Goal: Transaction & Acquisition: Purchase product/service

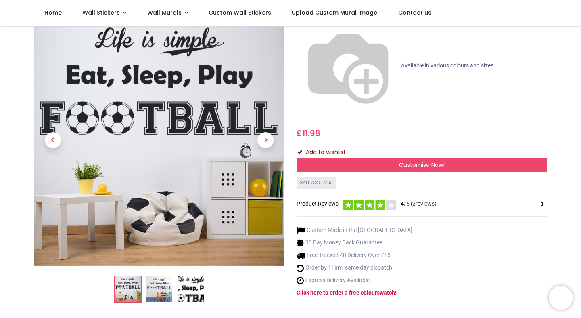
scroll to position [88, 0]
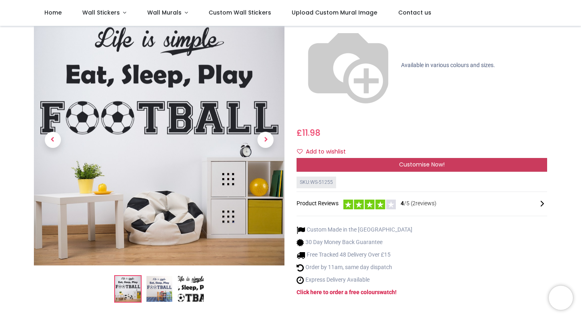
click at [412, 160] on span "Customise Now!" at bounding box center [422, 164] width 46 height 8
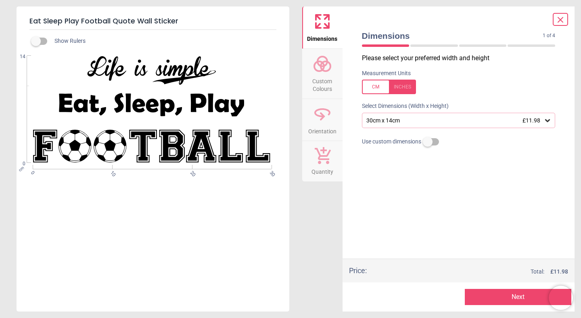
click at [550, 124] on icon at bounding box center [548, 120] width 8 height 8
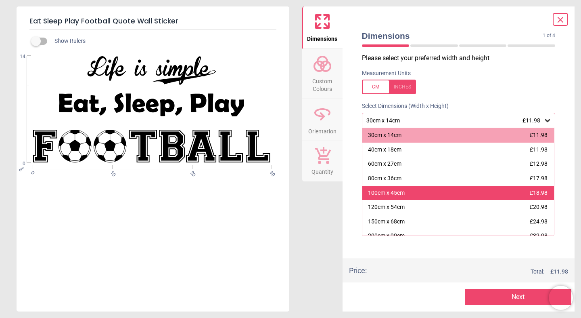
scroll to position [16, 0]
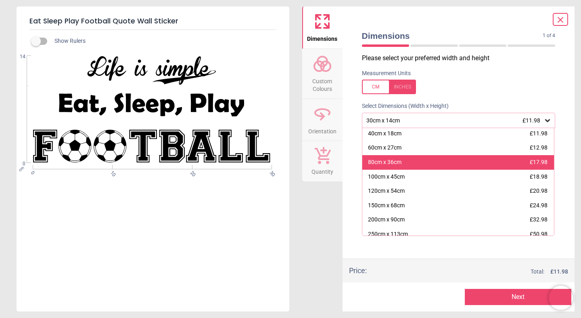
click at [497, 162] on div "80cm x 36cm £17.98" at bounding box center [459, 162] width 192 height 15
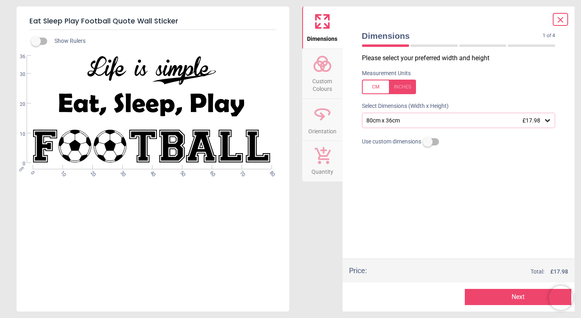
click at [547, 119] on icon at bounding box center [548, 120] width 8 height 8
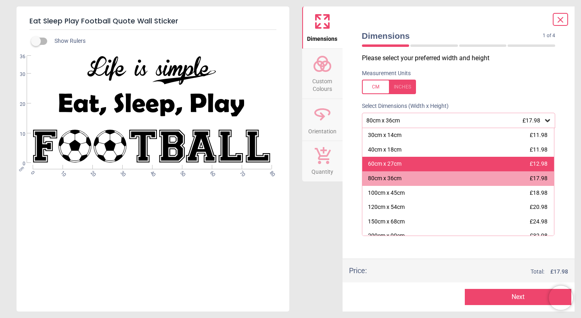
click at [523, 165] on div "60cm x 27cm £12.98" at bounding box center [459, 164] width 192 height 15
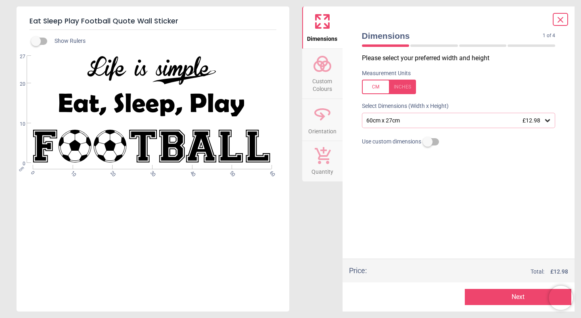
click at [549, 121] on icon at bounding box center [547, 120] width 5 height 3
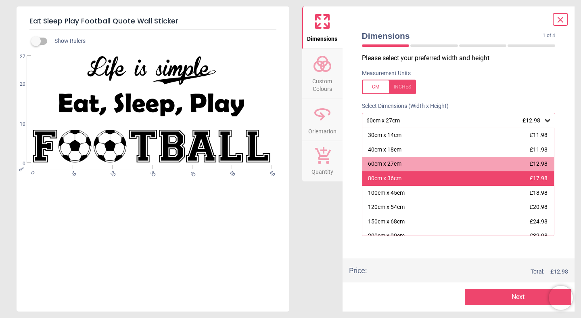
click at [418, 176] on div "80cm x 36cm £17.98" at bounding box center [459, 178] width 192 height 15
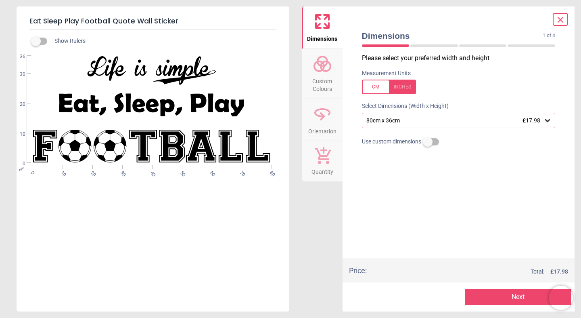
click at [523, 299] on button "Next" at bounding box center [518, 297] width 107 height 16
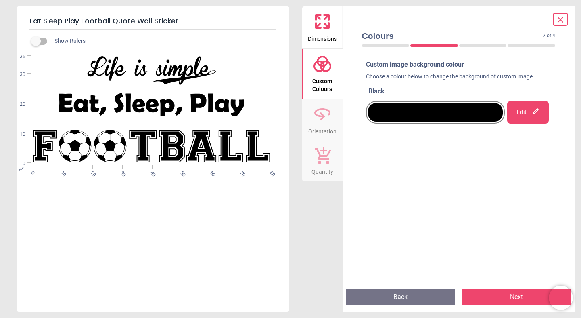
click at [528, 111] on div "Edit" at bounding box center [528, 112] width 42 height 23
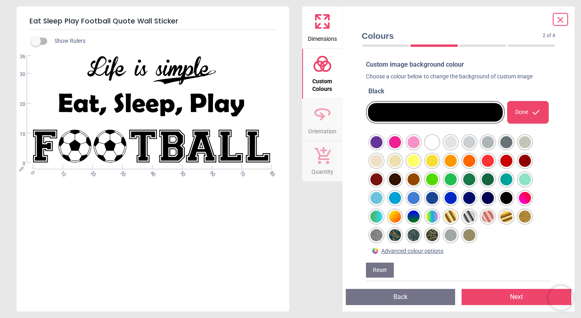
click at [383, 148] on div at bounding box center [377, 142] width 12 height 12
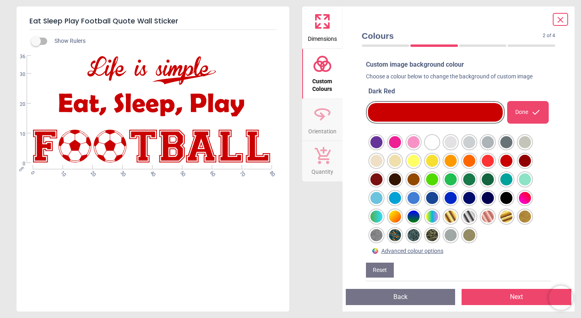
click at [510, 296] on button "Next" at bounding box center [517, 297] width 110 height 16
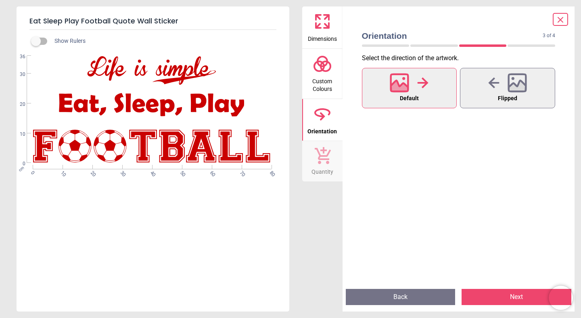
click at [510, 296] on button "Next" at bounding box center [517, 297] width 110 height 16
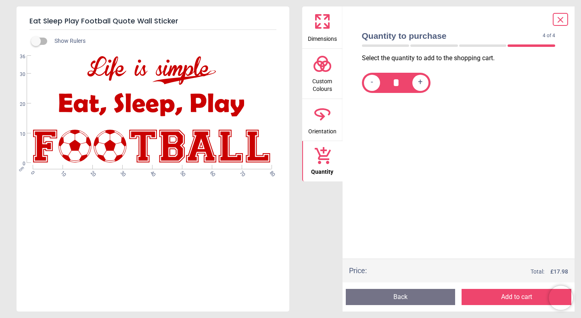
click at [510, 296] on button "Add to cart" at bounding box center [517, 297] width 110 height 16
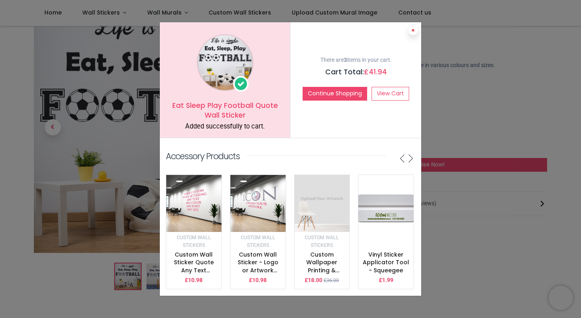
click at [412, 30] on button at bounding box center [414, 30] width 10 height 10
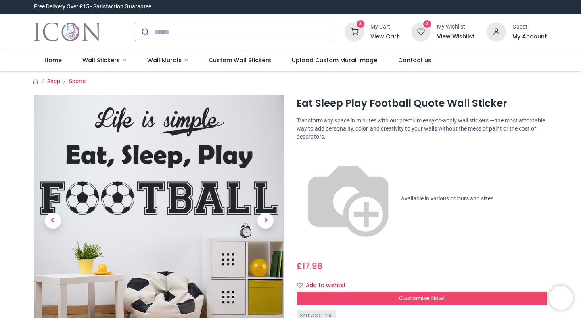
click at [357, 31] on icon at bounding box center [354, 31] width 19 height 19
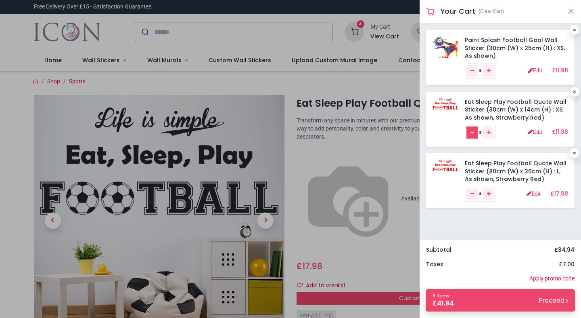
click at [473, 132] on icon "Remove one" at bounding box center [473, 132] width 4 height 5
type input "*"
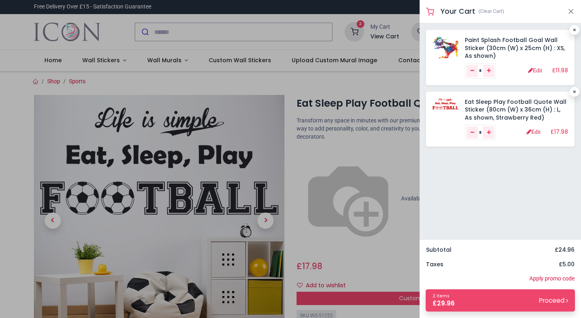
click at [482, 42] on link "Paint Splash Football Goal Wall Sticker (30cm (W) x 25cm (H) : XS, As shown)" at bounding box center [515, 48] width 100 height 24
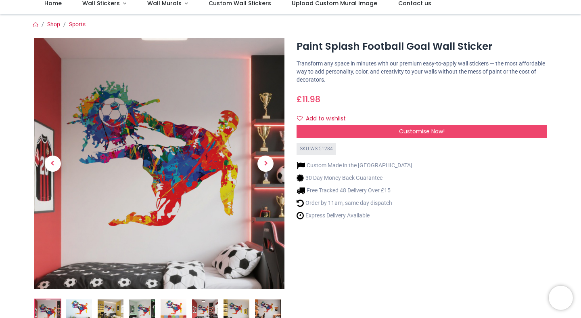
scroll to position [61, 0]
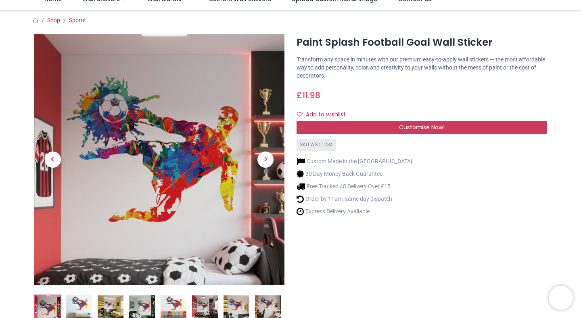
click at [353, 125] on div "Customise Now!" at bounding box center [422, 128] width 251 height 14
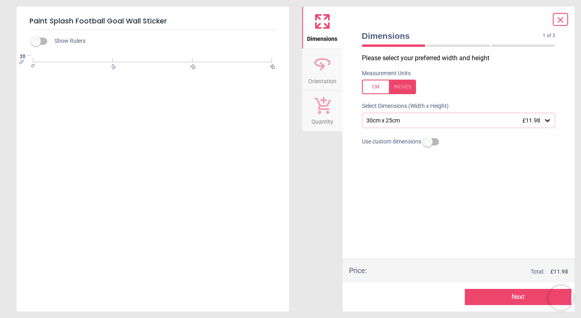
click at [547, 121] on icon at bounding box center [547, 120] width 5 height 3
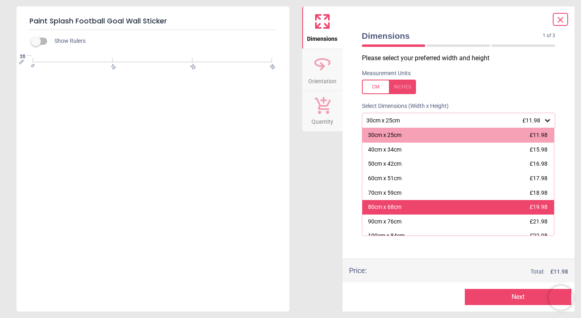
scroll to position [51, 0]
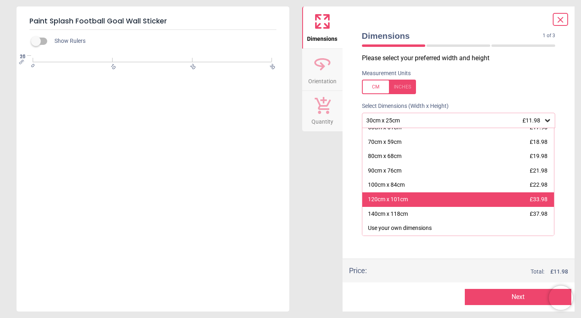
click at [466, 199] on div "120cm x 101cm £33.98" at bounding box center [459, 199] width 192 height 15
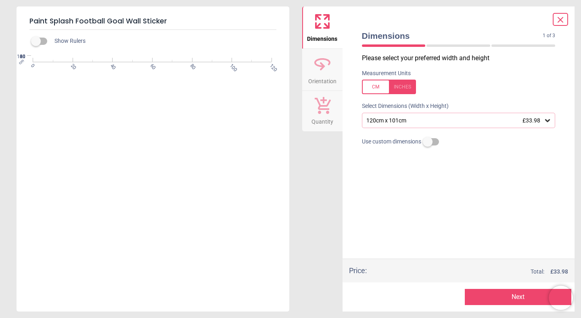
click at [492, 297] on button "Next" at bounding box center [518, 297] width 107 height 16
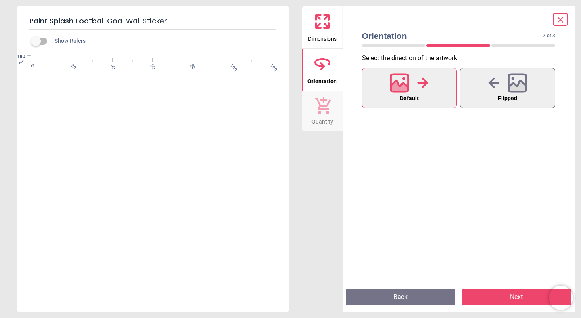
click at [492, 301] on button "Next" at bounding box center [517, 297] width 110 height 16
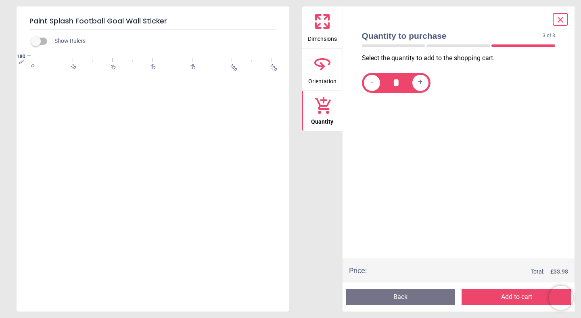
click at [492, 301] on button "Add to cart" at bounding box center [517, 297] width 110 height 16
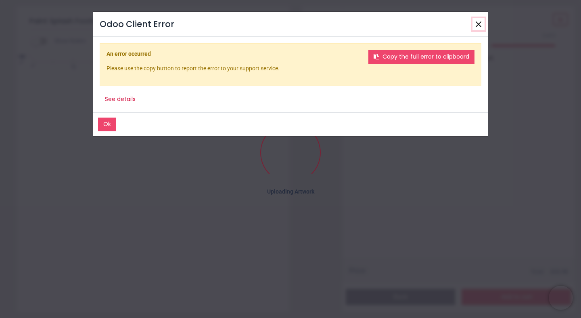
click at [479, 25] on button "Close" at bounding box center [479, 24] width 12 height 12
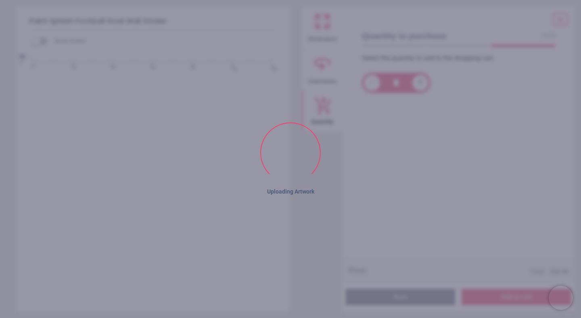
click at [109, 58] on div "cm 0 20 40 60 80 100 120" at bounding box center [152, 60] width 239 height 4
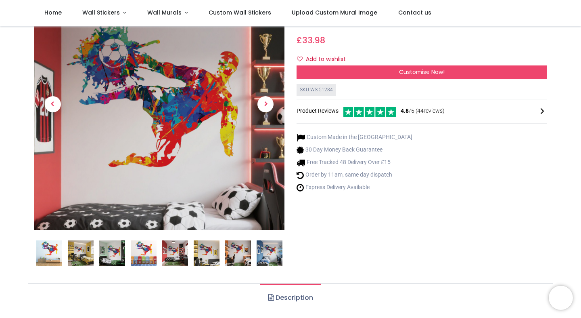
scroll to position [44, 0]
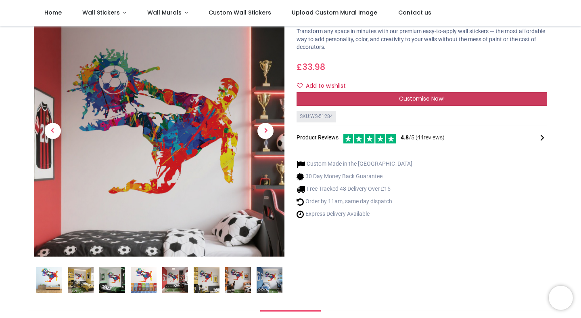
click at [360, 96] on div "Customise Now!" at bounding box center [422, 99] width 251 height 14
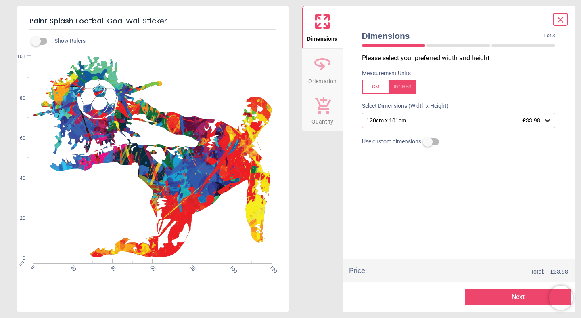
click at [510, 299] on button "Next" at bounding box center [518, 297] width 107 height 16
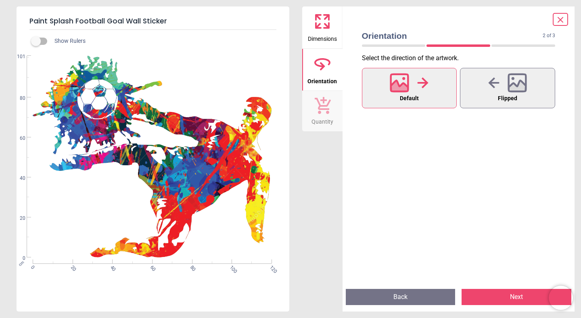
click at [510, 299] on button "Next" at bounding box center [517, 297] width 110 height 16
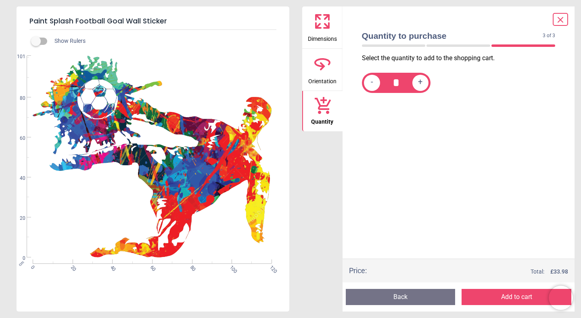
click at [510, 299] on button "Add to cart" at bounding box center [517, 297] width 110 height 16
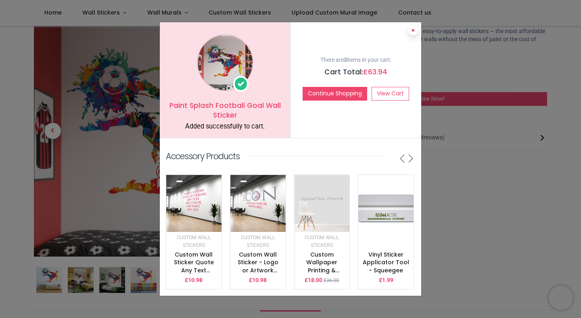
click at [415, 33] on button at bounding box center [414, 30] width 10 height 10
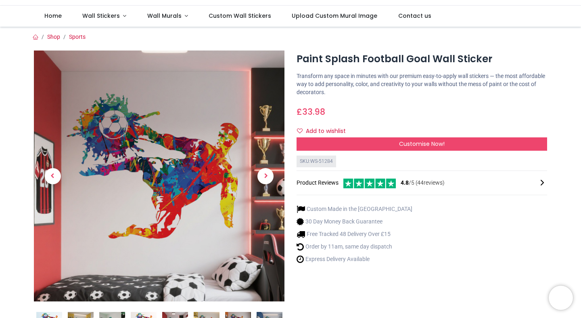
scroll to position [0, 0]
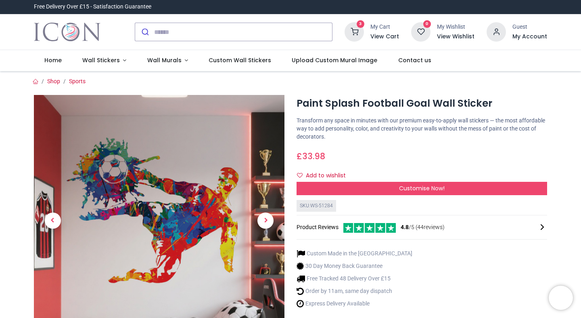
click at [354, 31] on icon at bounding box center [354, 31] width 19 height 19
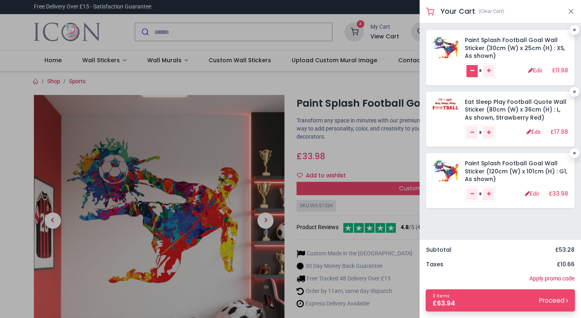
click at [473, 71] on icon "Remove one" at bounding box center [473, 70] width 4 height 5
type input "*"
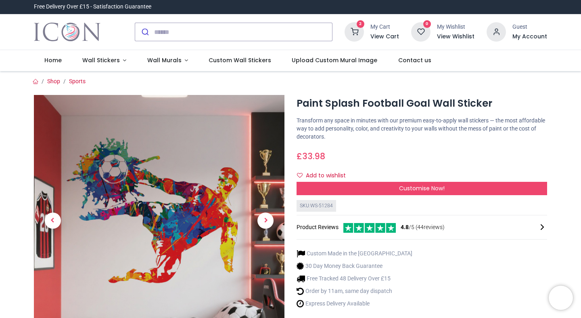
click at [258, 15] on div at bounding box center [290, 159] width 581 height 318
